Goal: Navigation & Orientation: Find specific page/section

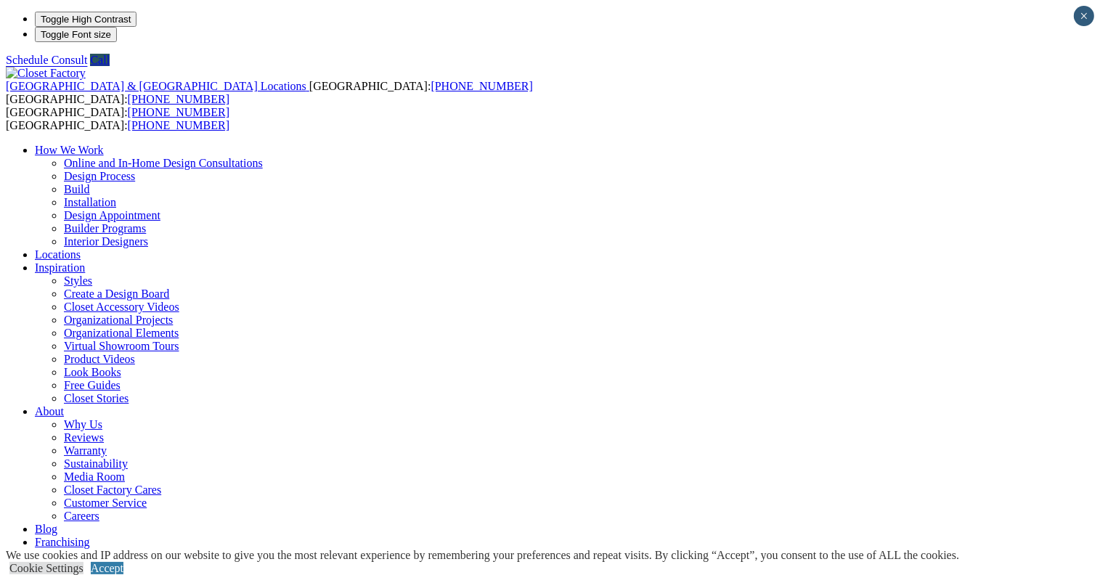
click at [81, 248] on link "Locations" at bounding box center [58, 254] width 46 height 12
